Goal: Task Accomplishment & Management: Use online tool/utility

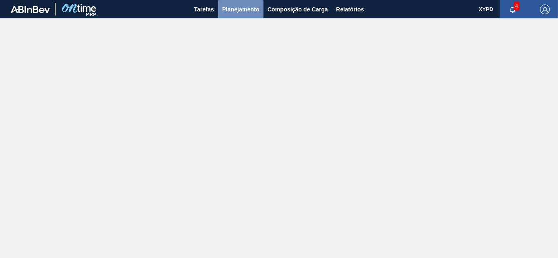
click at [257, 11] on span "Planejamento" at bounding box center [240, 9] width 37 height 10
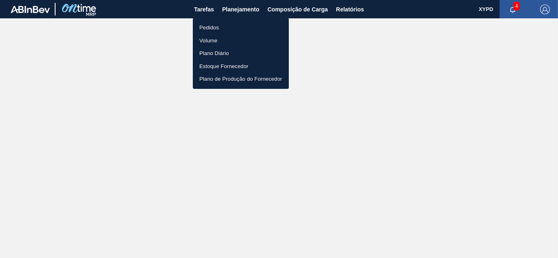
click at [212, 28] on li "Pedidos" at bounding box center [241, 27] width 96 height 13
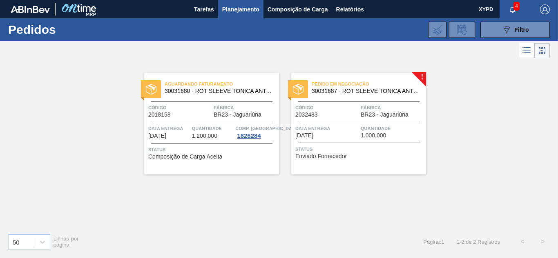
click at [395, 88] on span "Pedido em Negociação" at bounding box center [368, 84] width 114 height 8
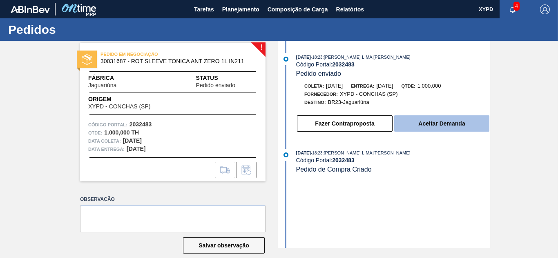
drag, startPoint x: 443, startPoint y: 125, endPoint x: 448, endPoint y: 127, distance: 4.8
click at [448, 127] on button "Aceitar Demanda" at bounding box center [441, 124] width 95 height 16
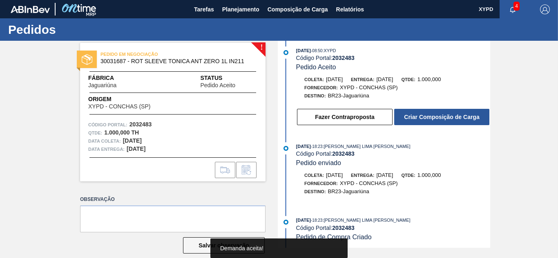
scroll to position [8, 0]
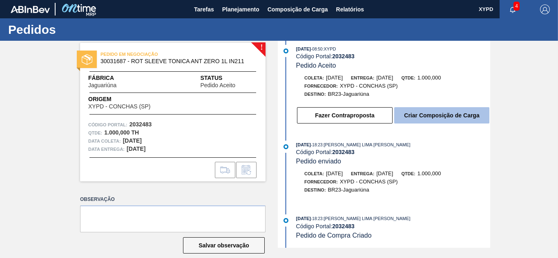
click at [431, 118] on button "Criar Composição de Carga" at bounding box center [441, 115] width 95 height 16
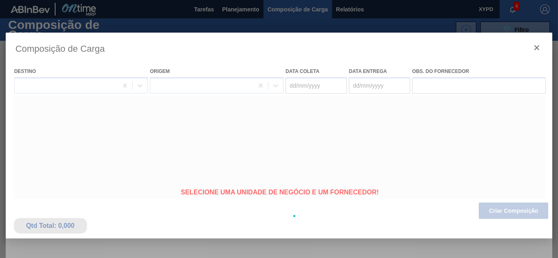
type coleta "[DATE]"
type entrega "[DATE]"
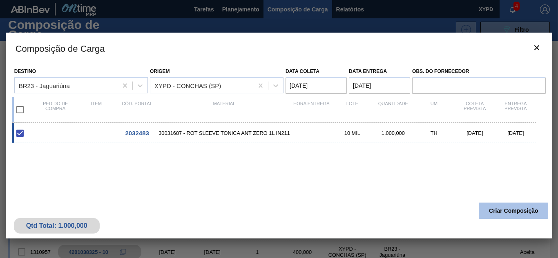
click at [511, 221] on div "Qtd Total: 1.000,000 Criar Composição" at bounding box center [279, 219] width 547 height 40
click at [503, 211] on button "Criar Composição" at bounding box center [512, 211] width 69 height 16
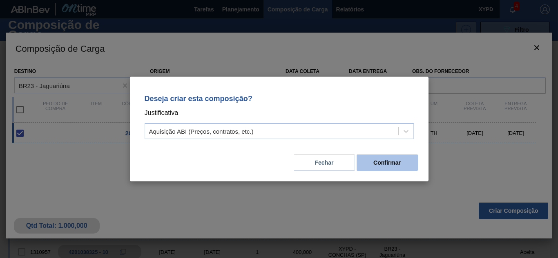
click at [395, 158] on button "Confirmar" at bounding box center [386, 163] width 61 height 16
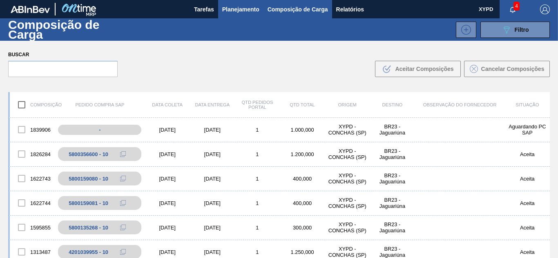
click at [238, 8] on span "Planejamento" at bounding box center [240, 9] width 37 height 10
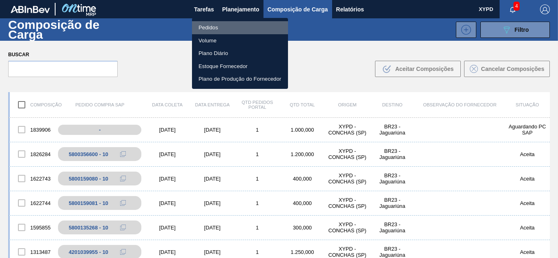
click at [207, 26] on li "Pedidos" at bounding box center [240, 27] width 96 height 13
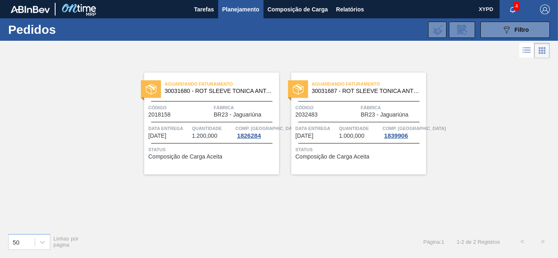
click at [339, 116] on div "Código 2032483" at bounding box center [326, 111] width 63 height 14
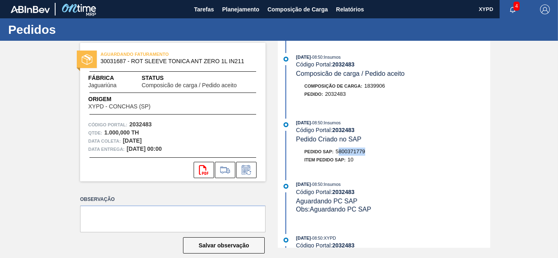
drag, startPoint x: 338, startPoint y: 151, endPoint x: 367, endPoint y: 151, distance: 29.4
click at [367, 151] on div "Pedido SAP: 5800371779" at bounding box center [393, 152] width 194 height 8
drag, startPoint x: 336, startPoint y: 151, endPoint x: 373, endPoint y: 151, distance: 37.6
click at [373, 151] on div "Pedido SAP: 5800371779" at bounding box center [393, 152] width 194 height 8
copy span "5800371779"
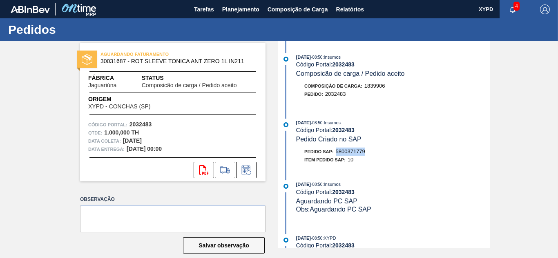
click at [416, 151] on div "Pedido SAP: 5800371779" at bounding box center [393, 152] width 194 height 8
click at [229, 7] on span "Planejamento" at bounding box center [240, 9] width 37 height 10
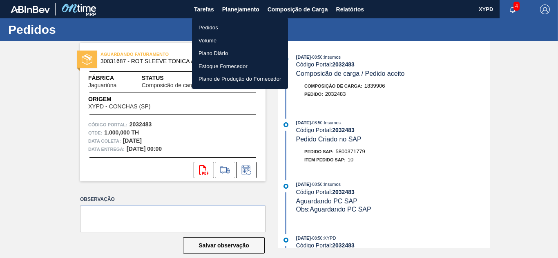
click at [205, 30] on li "Pedidos" at bounding box center [240, 27] width 96 height 13
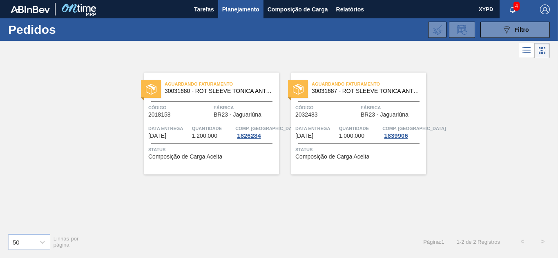
click at [196, 99] on div "Aguardando Faturamento 30031680 - ROT SLEEVE TONICA ANTARCTICA 1L IN211 Código …" at bounding box center [211, 124] width 135 height 102
